Goal: Browse casually

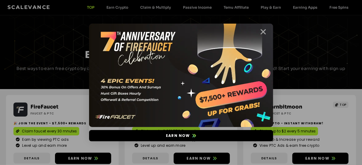
click at [264, 32] on icon "Close" at bounding box center [263, 31] width 7 height 7
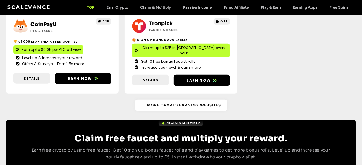
scroll to position [239, 0]
